Goal: Task Accomplishment & Management: Manage account settings

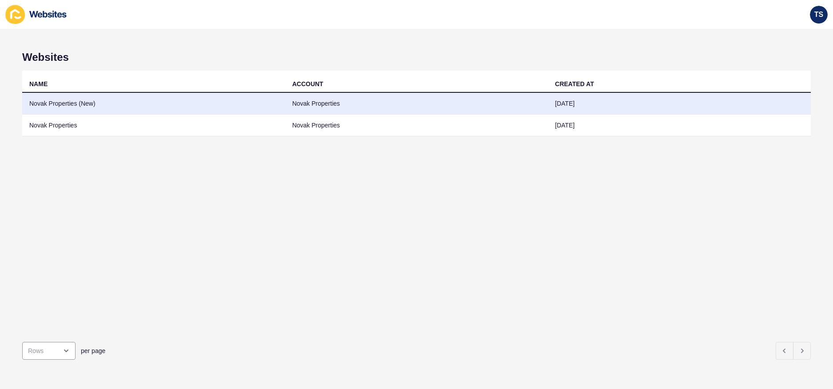
click at [132, 106] on td "Novak Properties (New)" at bounding box center [153, 104] width 263 height 22
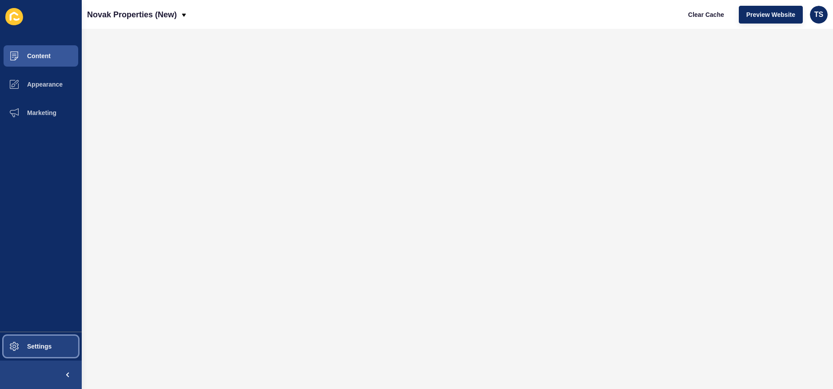
click at [45, 348] on span "Settings" at bounding box center [25, 346] width 53 height 7
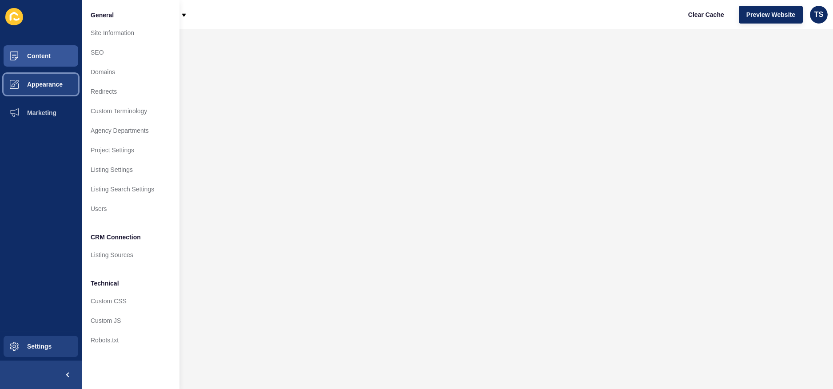
click at [56, 91] on button "Appearance" at bounding box center [41, 84] width 82 height 28
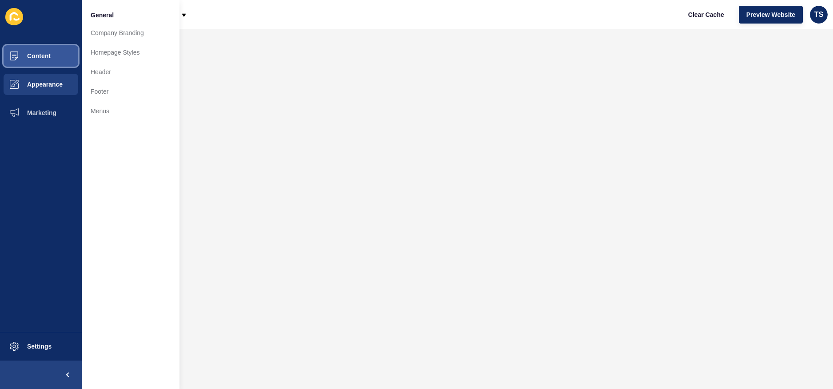
click at [49, 56] on span "Content" at bounding box center [25, 55] width 52 height 7
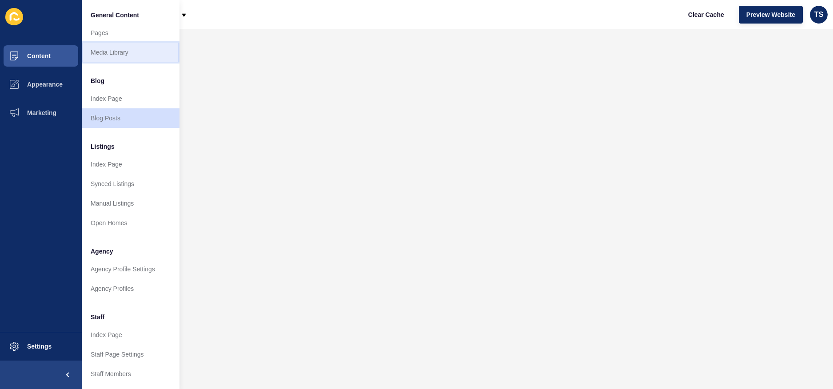
click at [124, 53] on link "Media Library" at bounding box center [131, 53] width 98 height 20
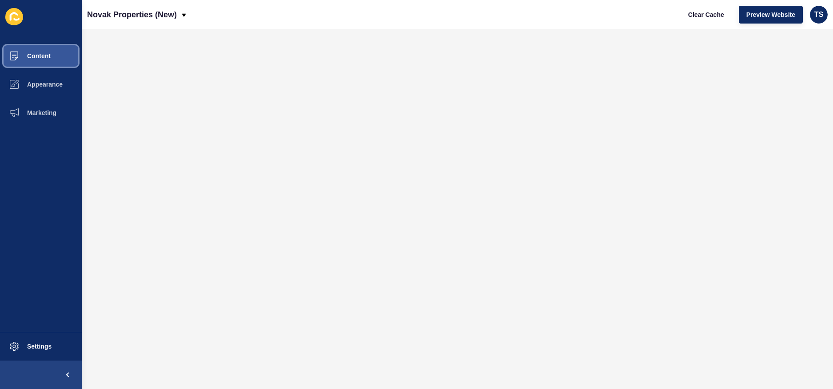
click at [44, 54] on span "Content" at bounding box center [25, 55] width 52 height 7
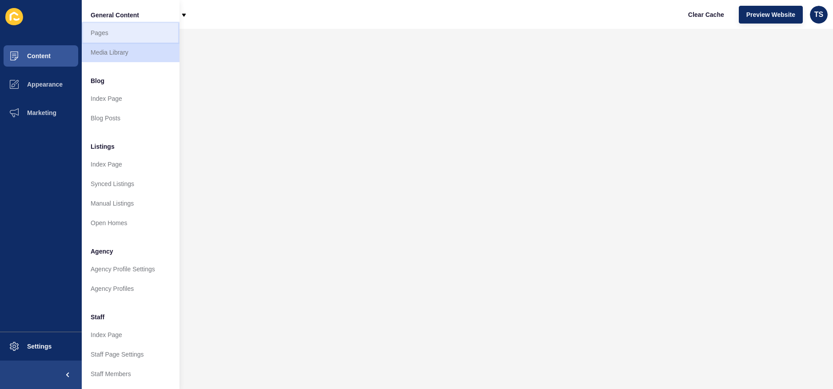
click at [129, 36] on link "Pages" at bounding box center [131, 33] width 98 height 20
